Goal: Information Seeking & Learning: Check status

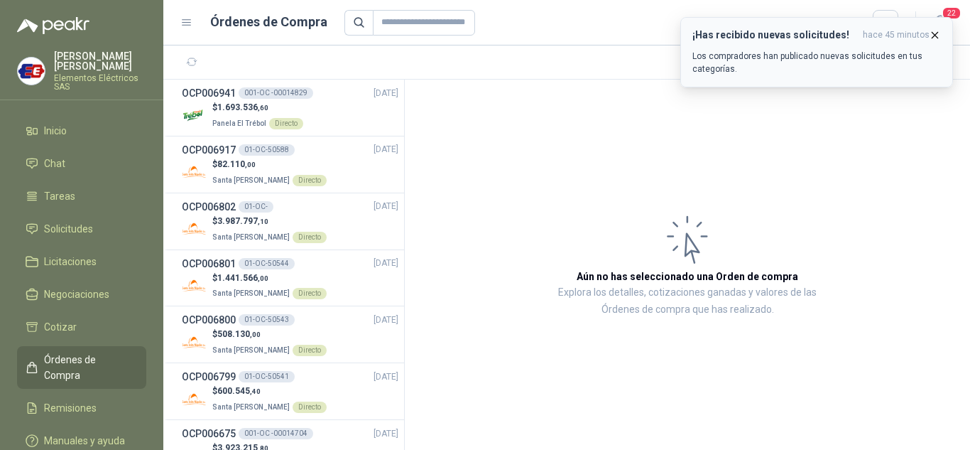
click at [748, 57] on p "Los compradores han publicado nuevas solicitudes en tus categorías." at bounding box center [816, 63] width 249 height 26
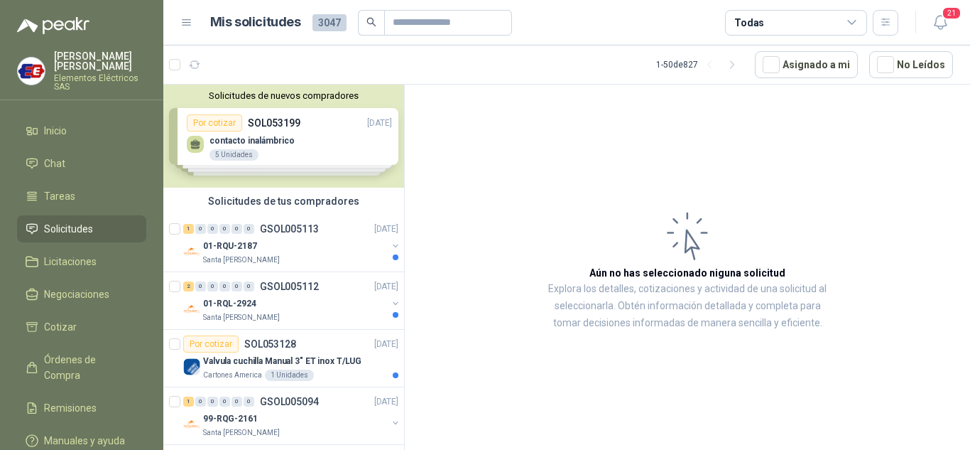
click at [80, 225] on span "Solicitudes" at bounding box center [68, 229] width 49 height 16
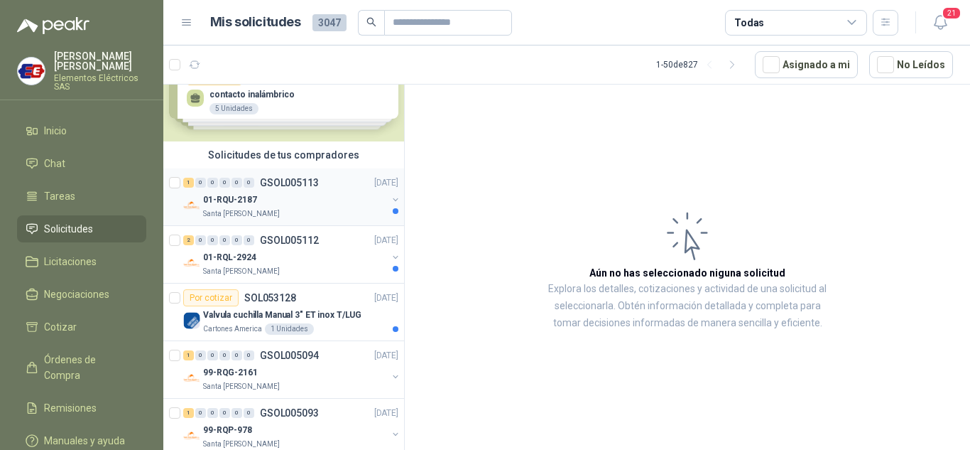
scroll to position [71, 0]
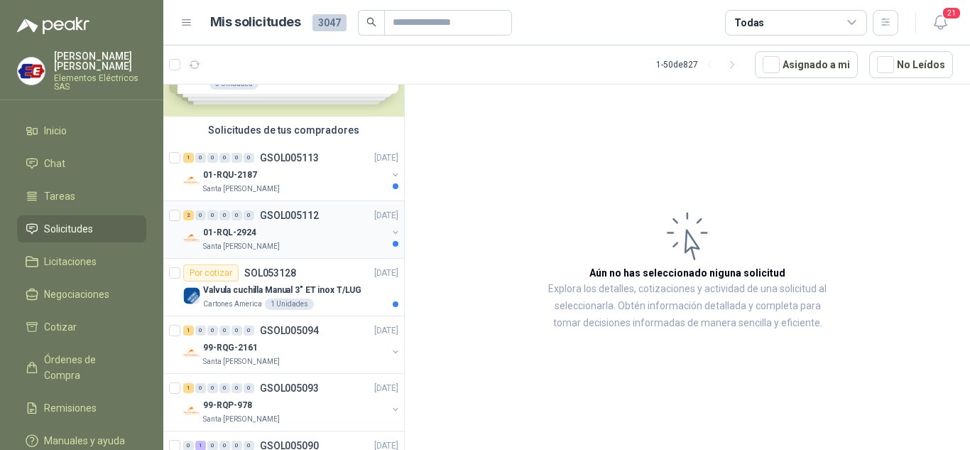
click at [243, 227] on p "01-RQL-2924" at bounding box center [229, 232] width 53 height 13
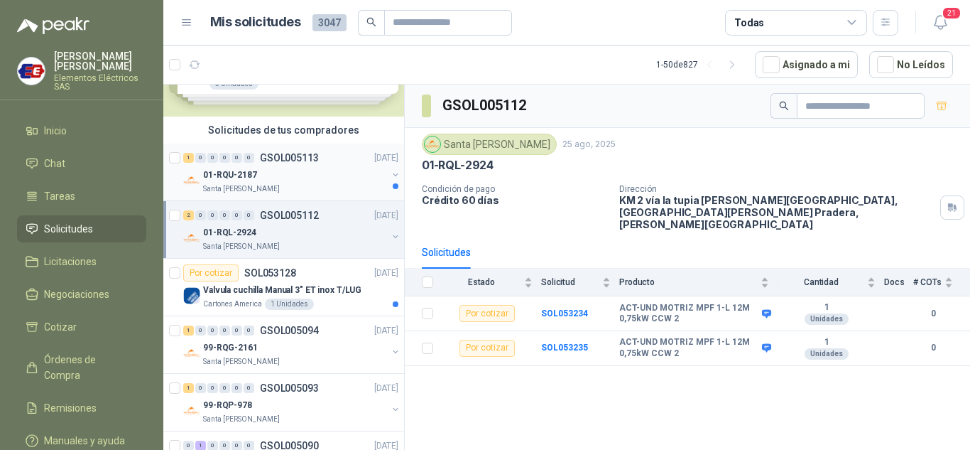
click at [220, 169] on p "01-RQU-2187" at bounding box center [230, 174] width 54 height 13
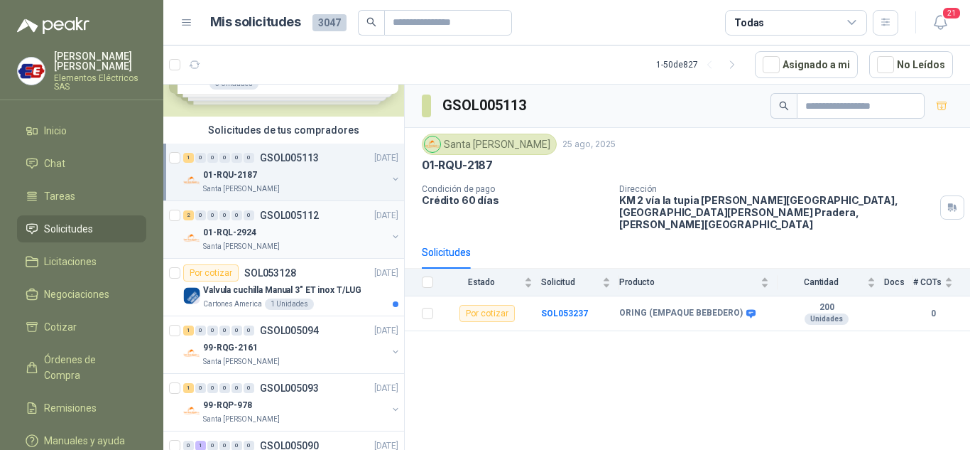
click at [237, 230] on p "01-RQL-2924" at bounding box center [229, 232] width 53 height 13
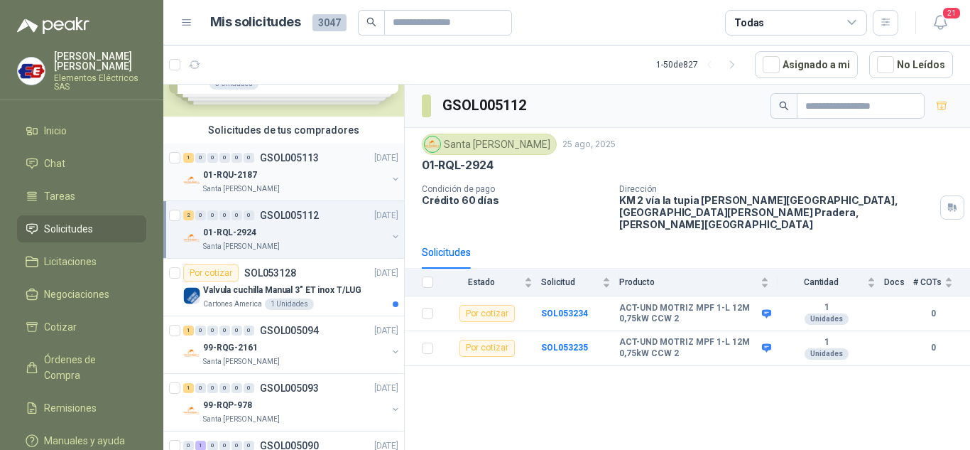
click at [212, 173] on p "01-RQU-2187" at bounding box center [230, 174] width 54 height 13
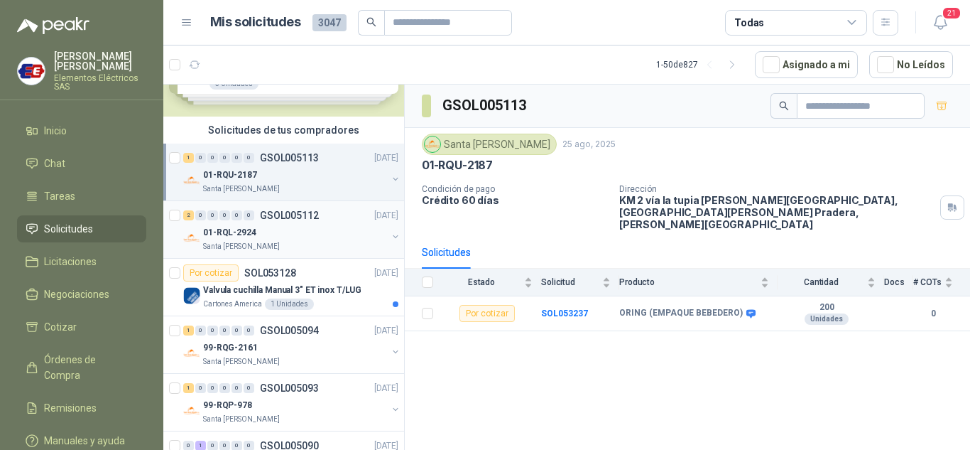
click at [235, 226] on p "01-RQL-2924" at bounding box center [229, 232] width 53 height 13
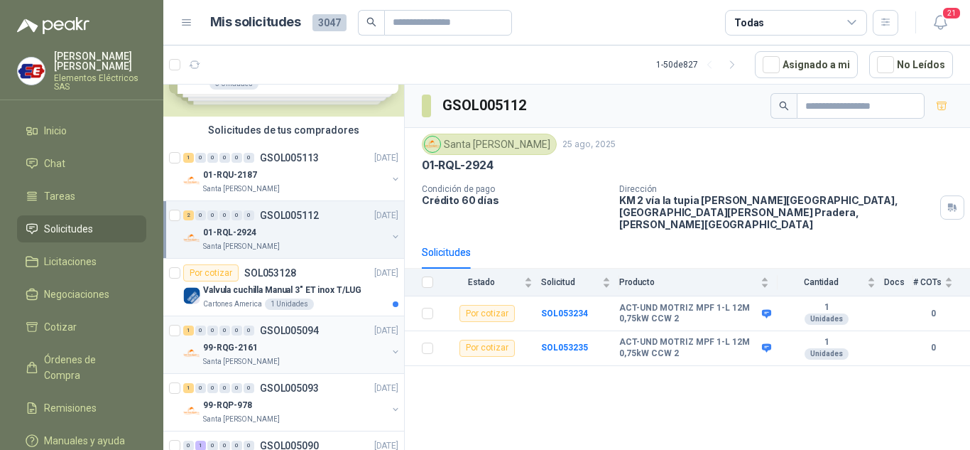
click at [238, 352] on p "99-RQG-2161" at bounding box center [230, 347] width 55 height 13
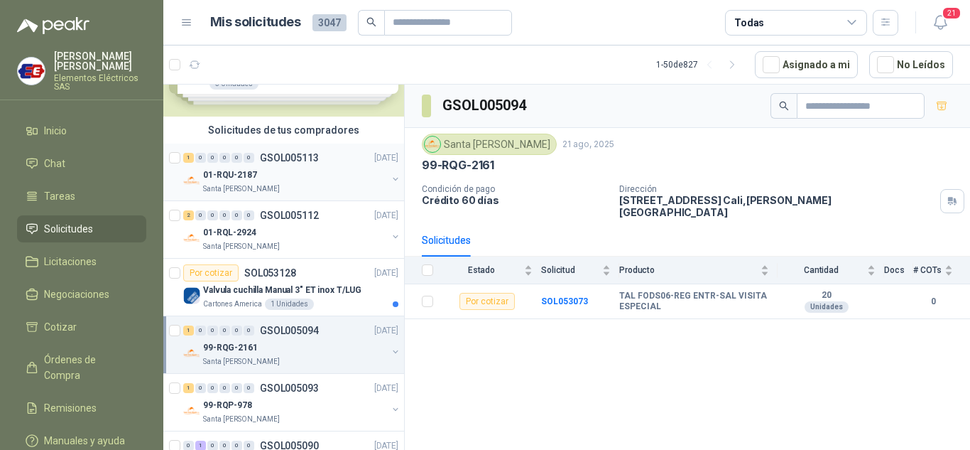
click at [231, 166] on div "01-RQU-2187" at bounding box center [295, 174] width 184 height 17
